Goal: Task Accomplishment & Management: Complete application form

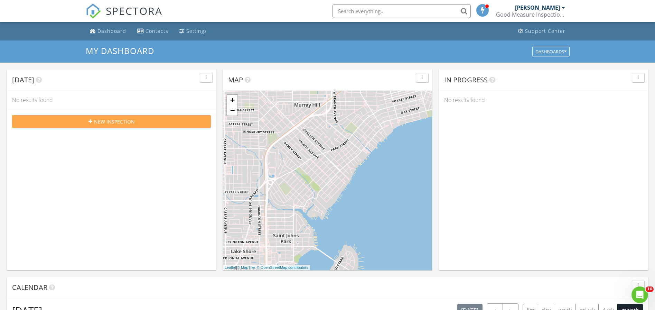
click at [107, 120] on span "New Inspection" at bounding box center [114, 121] width 41 height 7
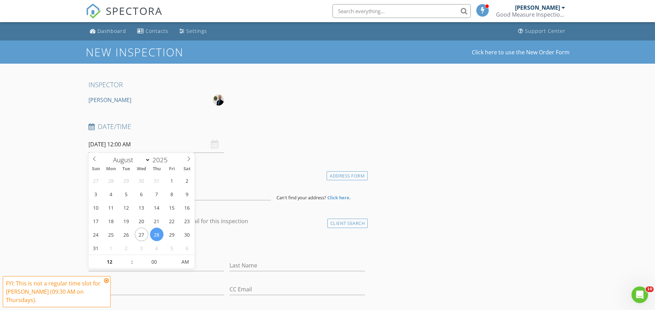
click at [117, 143] on input "[DATE] 12:00 AM" at bounding box center [157, 144] width 136 height 17
type input "08/30/2025 12:00 AM"
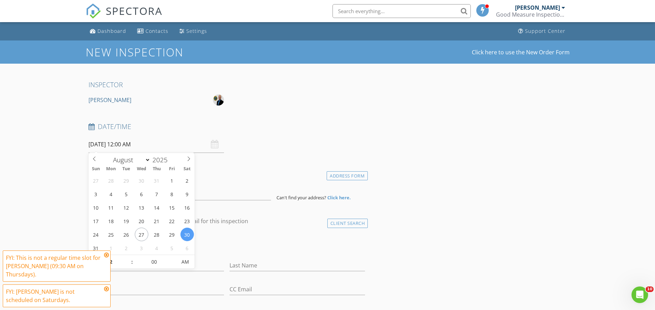
click at [106, 254] on icon at bounding box center [106, 255] width 5 height 6
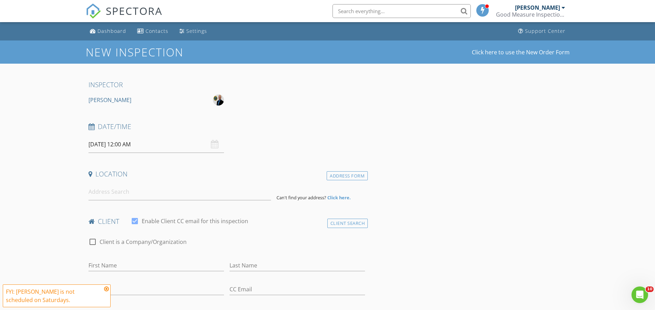
click at [107, 290] on icon at bounding box center [106, 289] width 5 height 6
click at [124, 143] on input "08/30/2025 12:00 AM" at bounding box center [157, 144] width 136 height 17
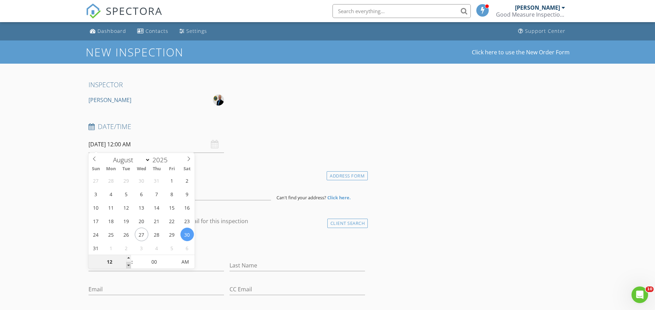
type input "11"
type input "08/30/2025 11:00 PM"
click at [128, 263] on span at bounding box center [128, 265] width 5 height 7
type input "10"
click at [128, 263] on span at bounding box center [128, 265] width 5 height 7
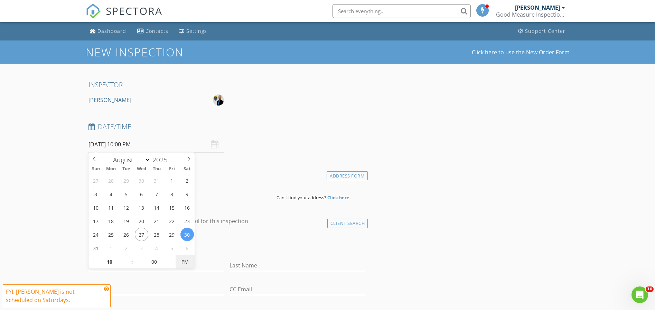
type input "08/30/2025 10:00 AM"
click at [273, 150] on div "Date/Time 08/30/2025 10:00 AM" at bounding box center [227, 137] width 283 height 31
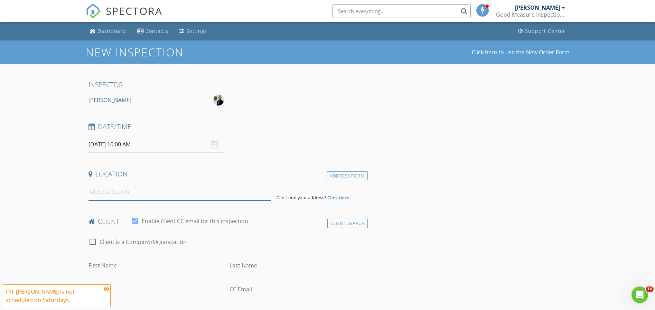
click at [140, 191] on input at bounding box center [180, 191] width 183 height 17
type input "8227 Halls Hammock Court, Jacksonville, FL, USA"
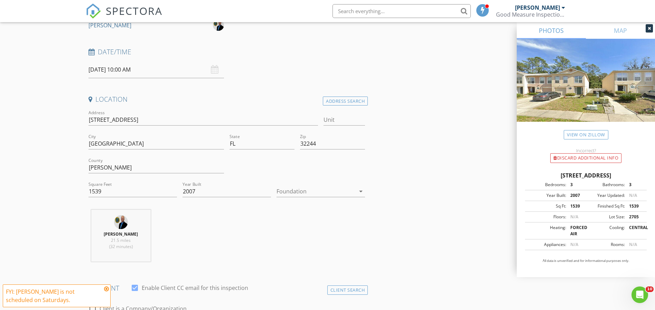
scroll to position [80, 0]
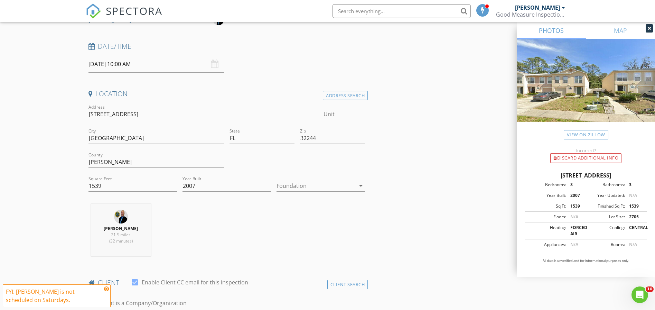
click at [290, 183] on div at bounding box center [316, 185] width 79 height 11
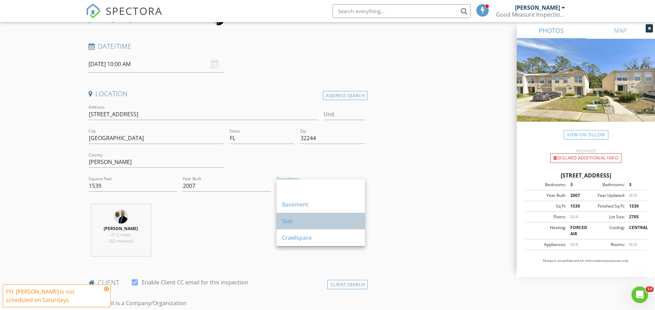
click at [286, 217] on div "Slab" at bounding box center [320, 221] width 77 height 8
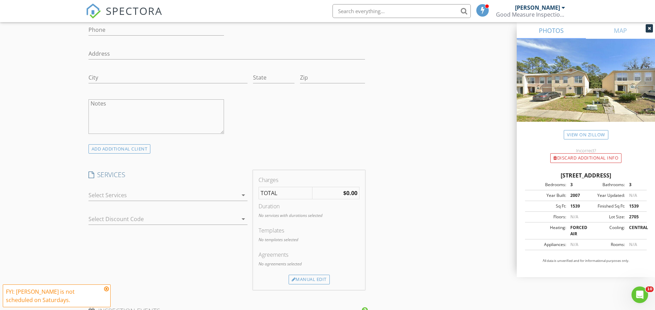
scroll to position [425, 0]
click at [134, 192] on div at bounding box center [163, 194] width 149 height 11
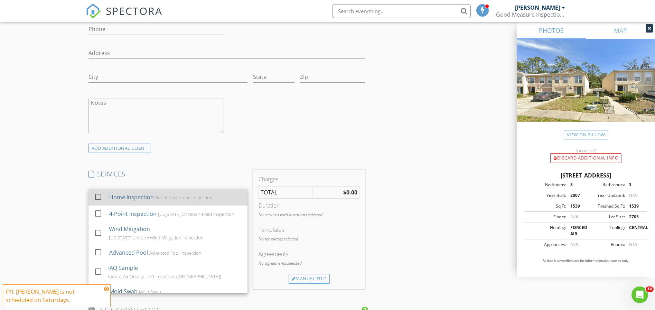
click at [99, 194] on div at bounding box center [98, 197] width 12 height 12
checkbox input "false"
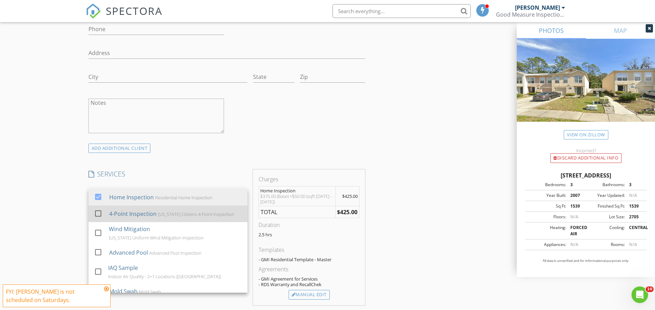
click at [98, 211] on div at bounding box center [98, 214] width 12 height 12
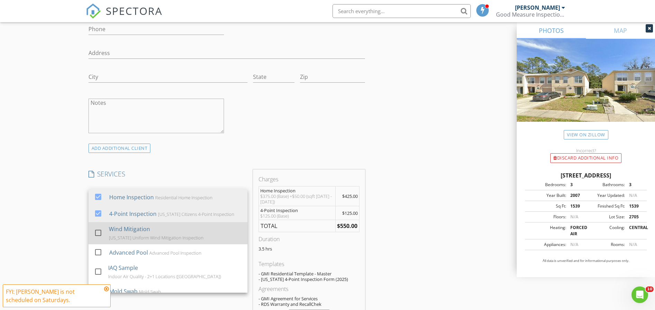
click at [99, 228] on div at bounding box center [98, 233] width 12 height 12
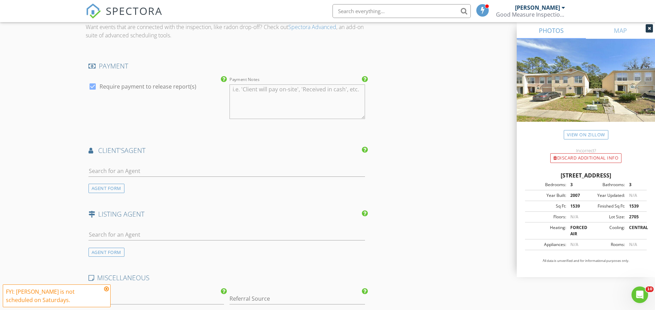
scroll to position [784, 0]
click at [150, 167] on input "text" at bounding box center [227, 169] width 277 height 11
type input "Kari"
click at [134, 180] on div "Kari Sullivan" at bounding box center [155, 182] width 94 height 8
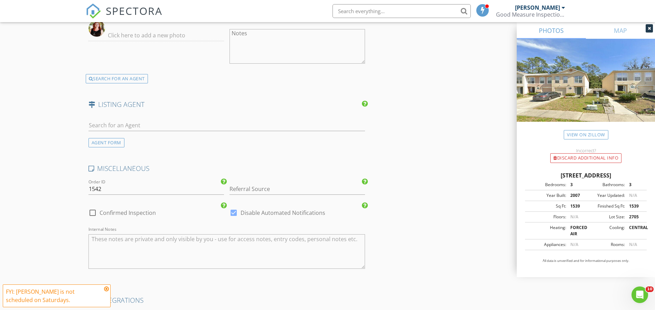
scroll to position [1045, 0]
click at [262, 187] on input "Referral Source" at bounding box center [298, 187] width 136 height 11
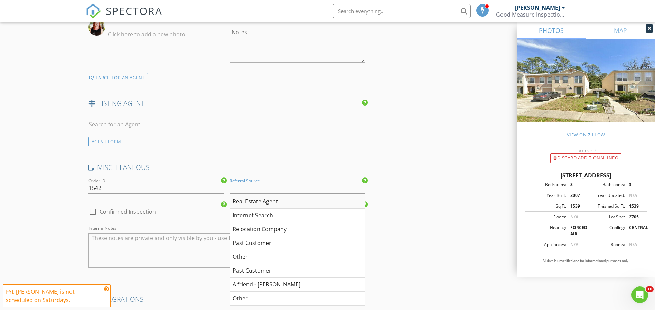
click at [248, 198] on div "Real Estate Agent" at bounding box center [297, 202] width 135 height 14
type input "Real Estate Agent"
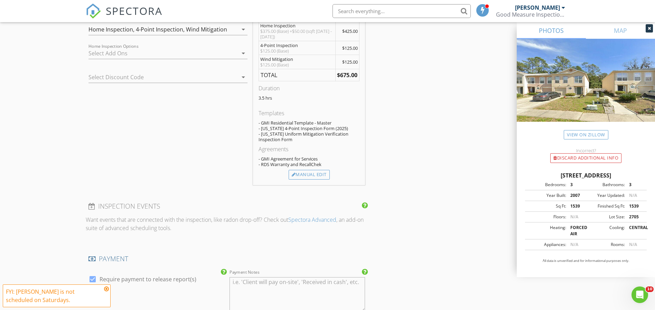
scroll to position [584, 0]
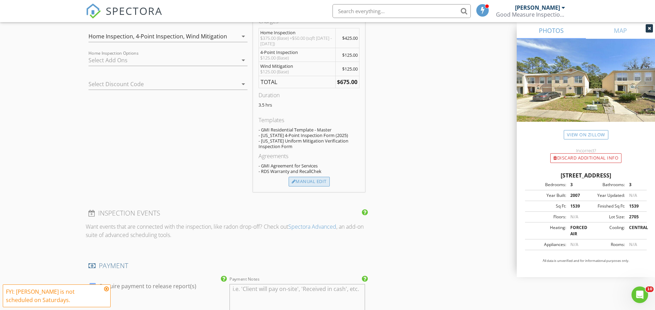
click at [312, 179] on div "Manual Edit" at bounding box center [309, 182] width 41 height 10
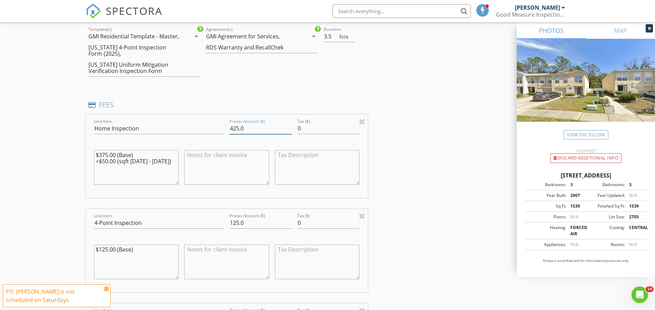
click at [253, 126] on input "425.0" at bounding box center [261, 128] width 62 height 11
type input "4"
type input "375.00"
click at [251, 220] on input "125.0" at bounding box center [261, 222] width 62 height 11
type input "1"
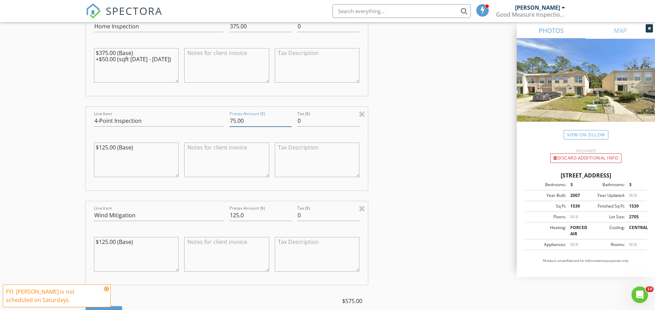
scroll to position [686, 0]
type input "75.00"
click at [255, 213] on input "125.0" at bounding box center [261, 214] width 62 height 11
type input "1"
type input "75.00"
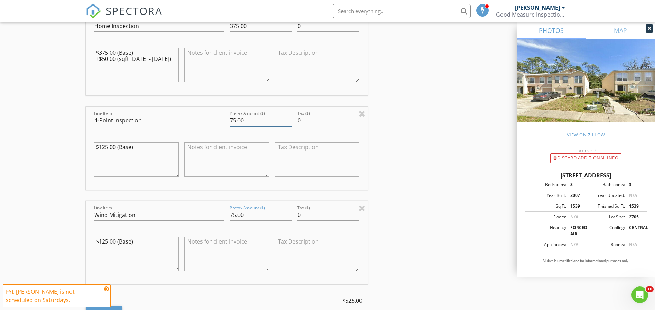
click at [253, 119] on input "75.00" at bounding box center [261, 120] width 62 height 11
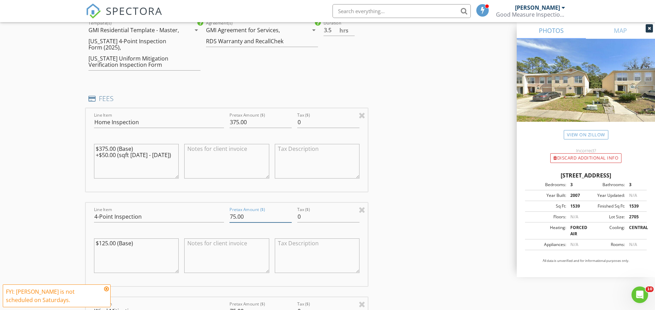
scroll to position [589, 0]
click at [254, 120] on input "375.00" at bounding box center [261, 122] width 62 height 11
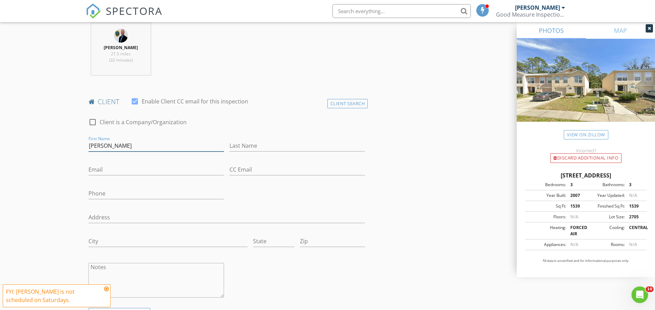
scroll to position [261, 0]
type input "Marisa"
type input "Knight"
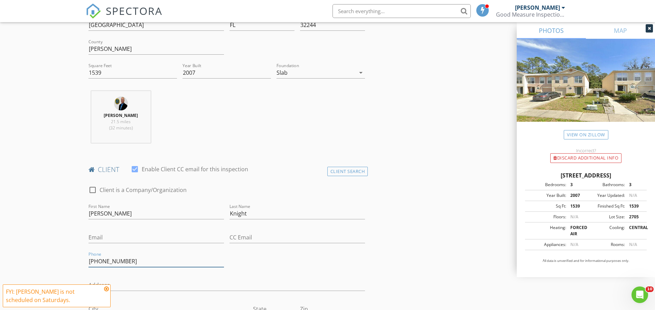
scroll to position [193, 0]
type input "904-434-9939"
click at [579, 132] on link "View on Zillow" at bounding box center [586, 134] width 45 height 9
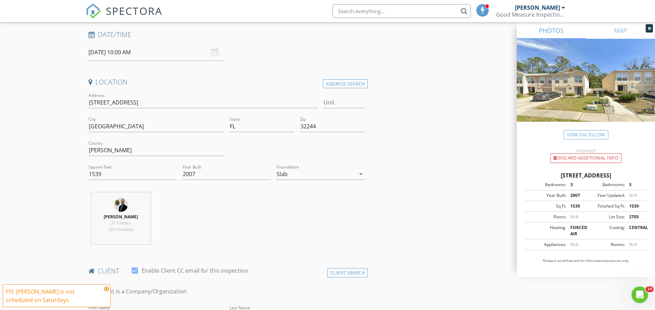
scroll to position [92, 0]
click at [649, 27] on icon at bounding box center [649, 28] width 3 height 4
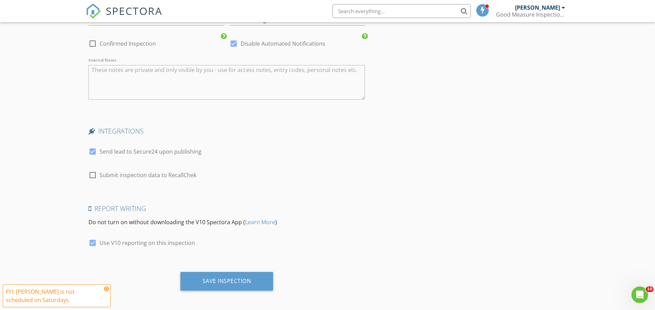
scroll to position [1451, 0]
click at [93, 148] on div at bounding box center [93, 152] width 12 height 12
checkbox input "false"
click at [225, 278] on div "Save Inspection" at bounding box center [227, 281] width 49 height 7
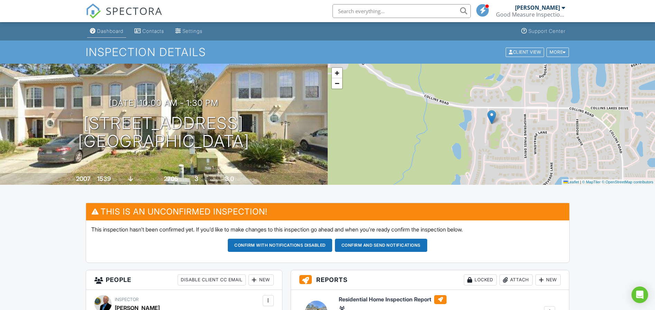
click at [107, 30] on div "Dashboard" at bounding box center [110, 31] width 26 height 6
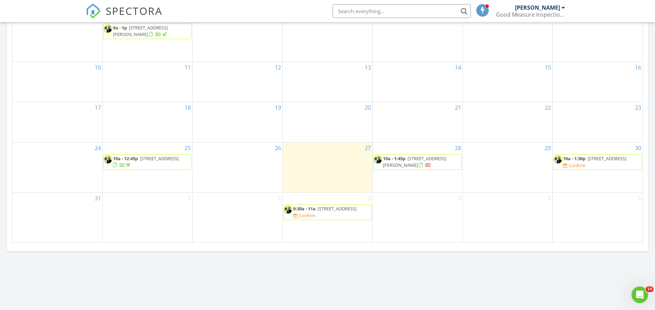
scroll to position [365, 0]
click at [402, 159] on span "10a - 1:45p" at bounding box center [394, 158] width 22 height 6
